Goal: Information Seeking & Learning: Learn about a topic

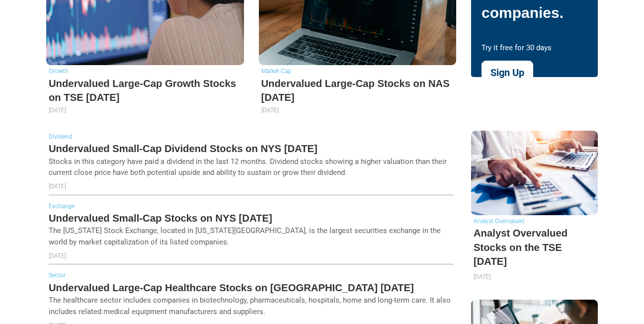
scroll to position [448, 0]
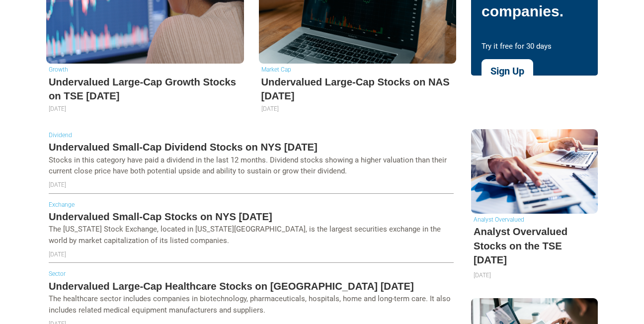
click at [257, 140] on h5 "Undervalued Small-Cap Dividend Stocks on NYS [DATE]" at bounding box center [251, 147] width 405 height 14
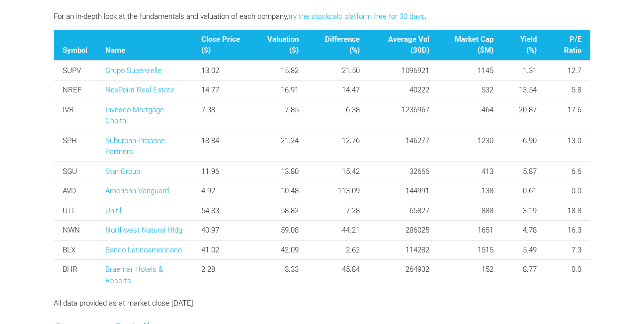
scroll to position [418, 0]
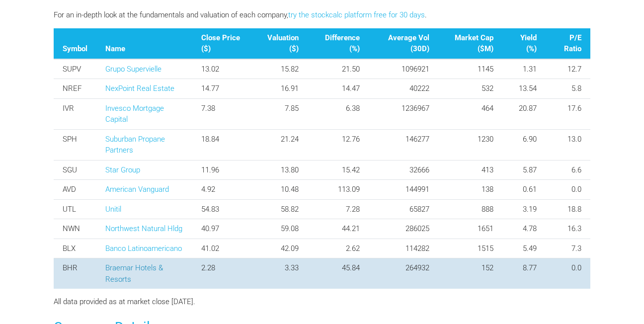
click at [105, 264] on link "Braemar Hotels & Resorts" at bounding box center [134, 274] width 58 height 20
